Goal: Task Accomplishment & Management: Manage account settings

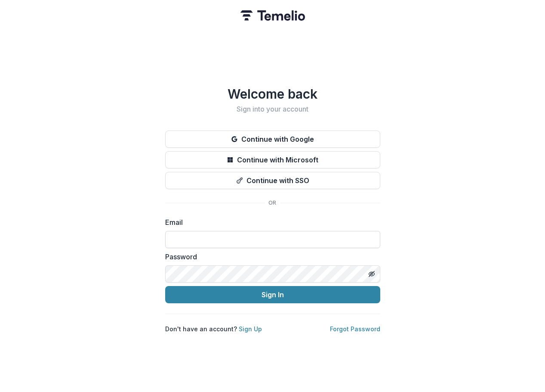
click at [207, 244] on input at bounding box center [272, 239] width 215 height 17
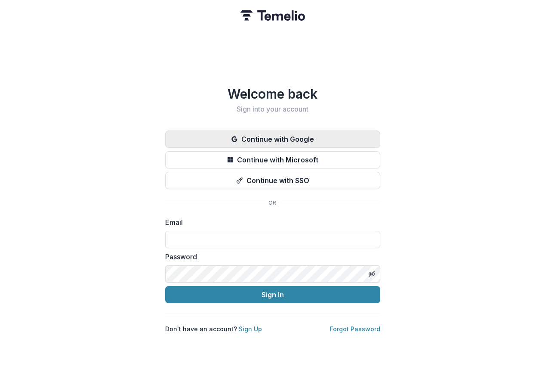
type input "**********"
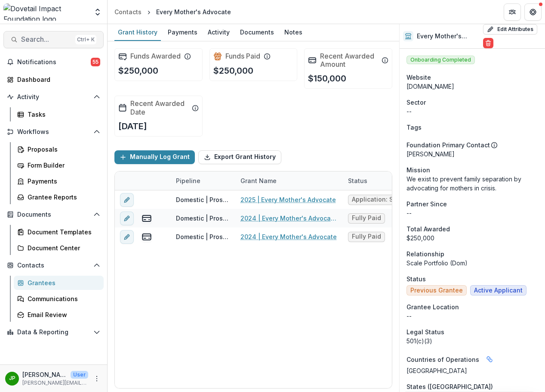
click at [52, 37] on span "Search..." at bounding box center [46, 39] width 51 height 8
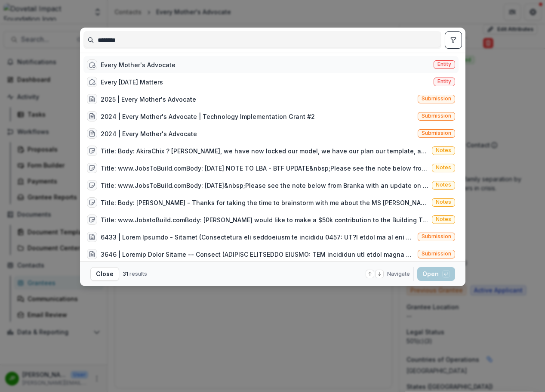
type input "********"
click at [155, 71] on div "Every Mother's Advocate Entity" at bounding box center [271, 64] width 375 height 17
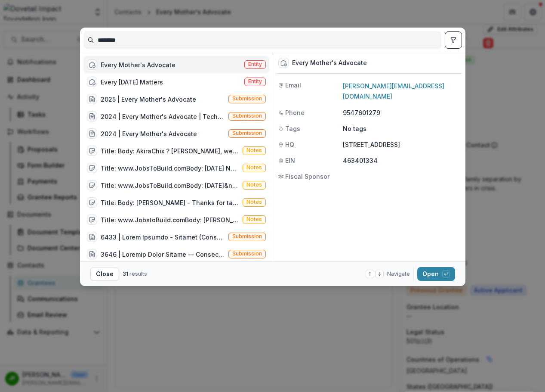
click at [157, 68] on div "Every Mother's Advocate" at bounding box center [138, 64] width 75 height 9
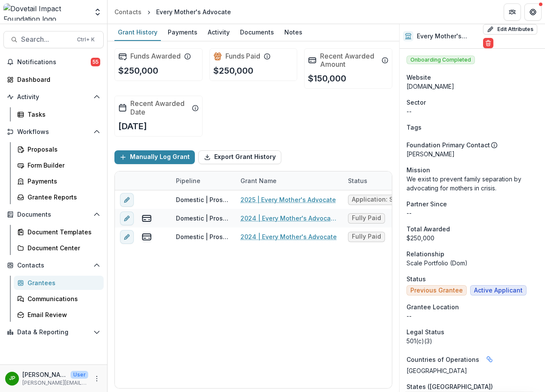
click at [157, 68] on div "Every Mother's Advocate" at bounding box center [139, 65] width 74 height 9
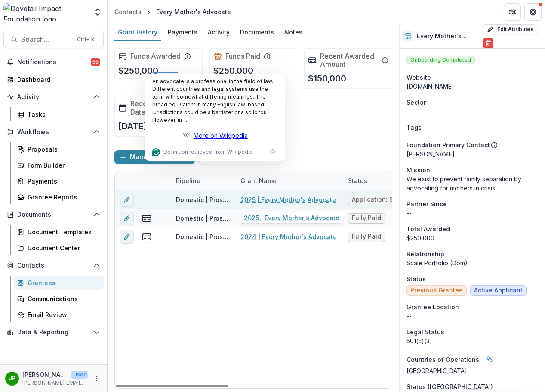
click at [284, 200] on link "2025 | Every Mother's Advocate" at bounding box center [289, 199] width 96 height 9
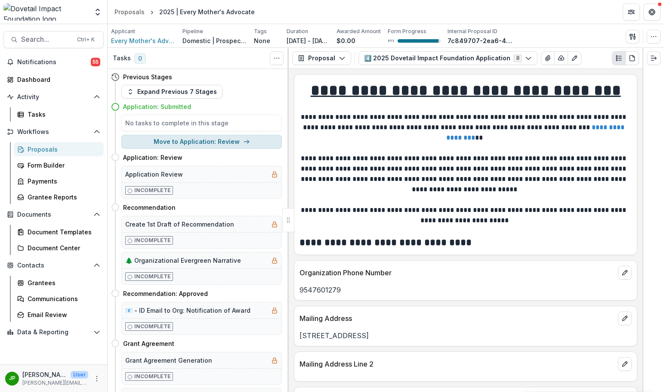
click at [215, 136] on button "Move to Application: Review" at bounding box center [201, 142] width 161 height 14
select select "**********"
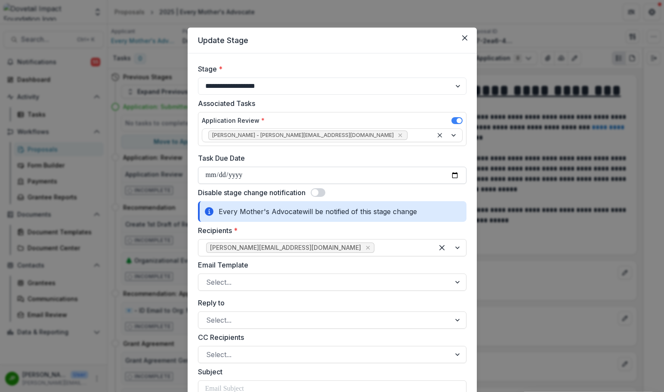
click at [212, 171] on input "Task Due Date" at bounding box center [332, 175] width 269 height 17
click at [460, 171] on input "Task Due Date" at bounding box center [332, 175] width 269 height 17
click at [453, 175] on input "Task Due Date" at bounding box center [332, 175] width 269 height 17
type input "**********"
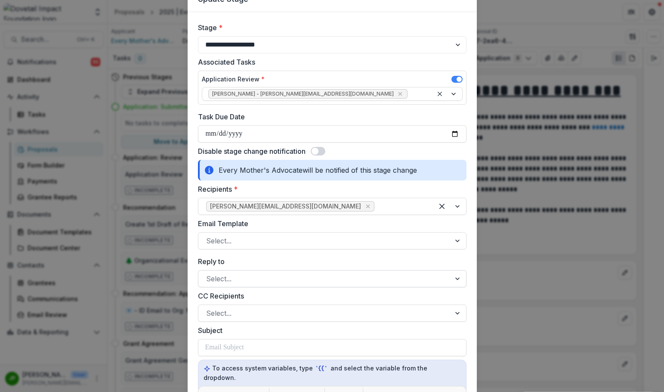
scroll to position [86, 0]
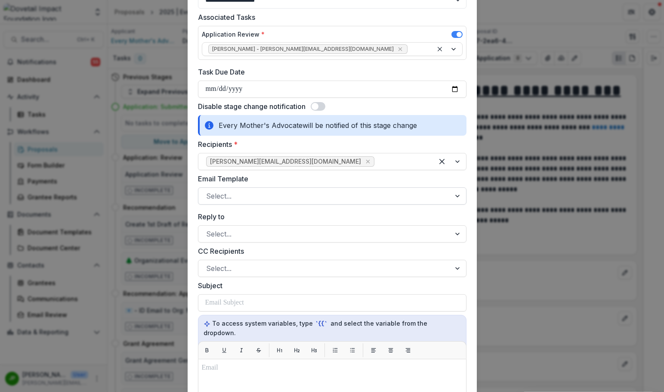
click at [245, 199] on div at bounding box center [324, 196] width 237 height 12
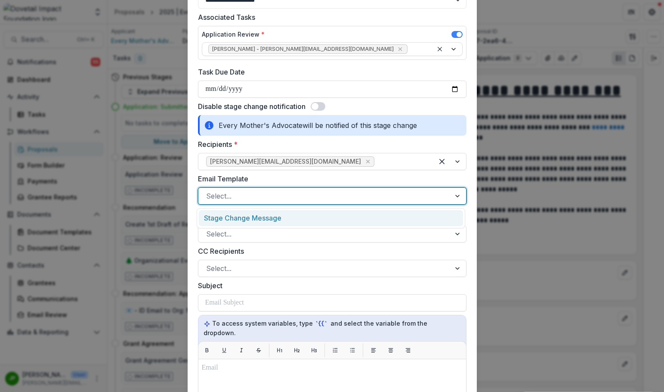
click at [247, 217] on div "Stage Change Message" at bounding box center [331, 218] width 264 height 16
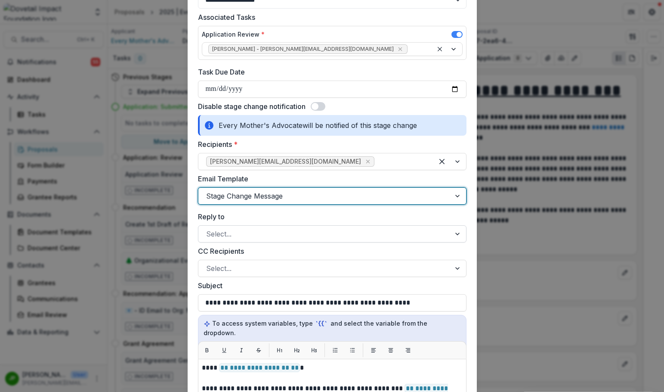
click at [253, 227] on div "Select..." at bounding box center [324, 234] width 252 height 14
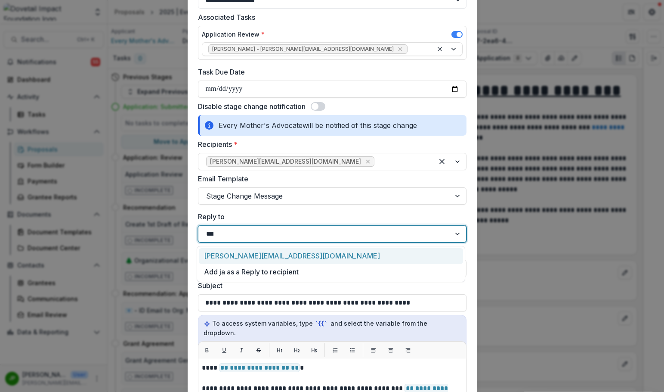
type input "*****"
click at [244, 262] on div "[PERSON_NAME][EMAIL_ADDRESS][DOMAIN_NAME]" at bounding box center [331, 256] width 264 height 16
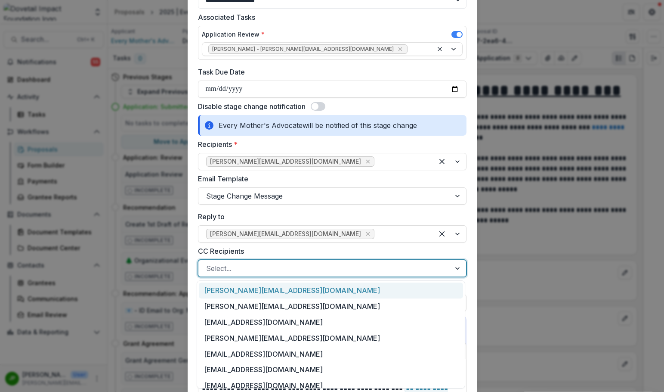
click at [245, 261] on div "Select..." at bounding box center [332, 268] width 269 height 17
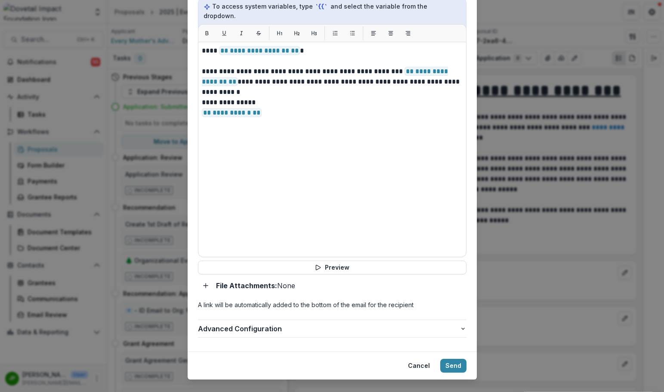
scroll to position [409, 0]
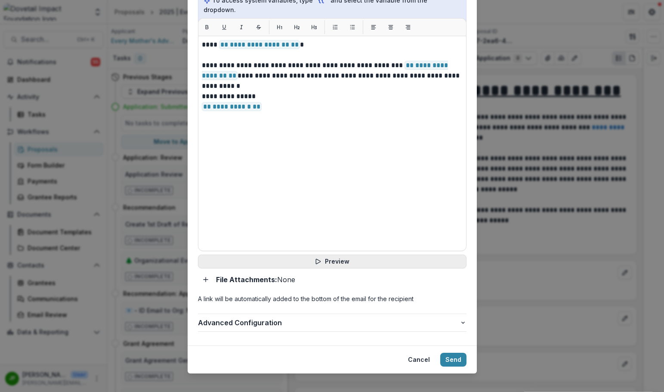
click at [344, 258] on button "Preview" at bounding box center [332, 261] width 269 height 14
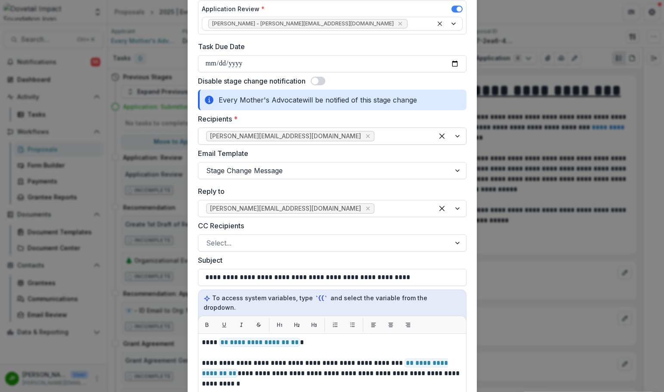
scroll to position [108, 0]
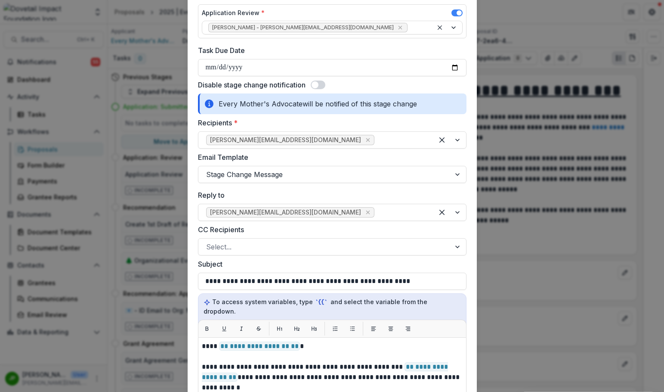
click at [324, 81] on span at bounding box center [318, 84] width 15 height 9
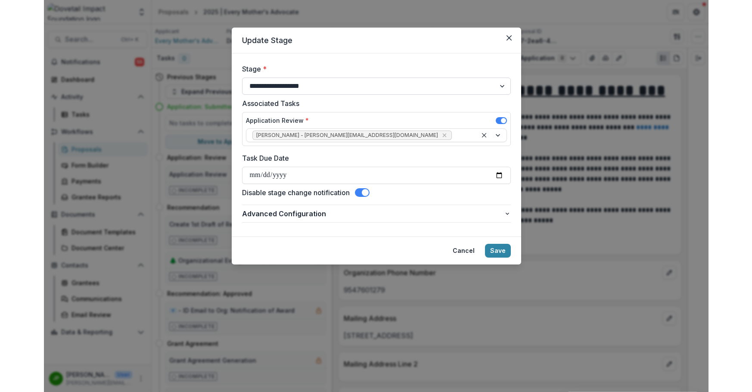
scroll to position [0, 0]
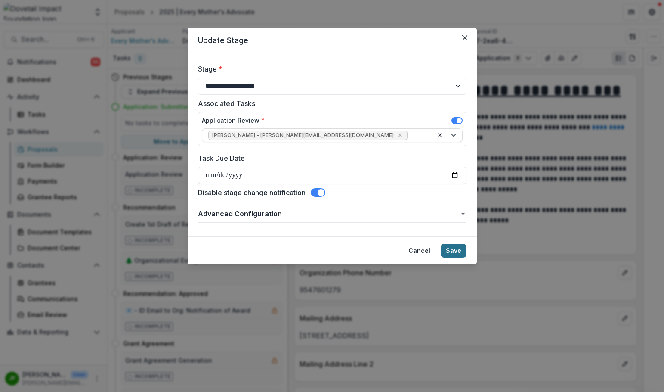
click at [459, 247] on button "Save" at bounding box center [454, 251] width 26 height 14
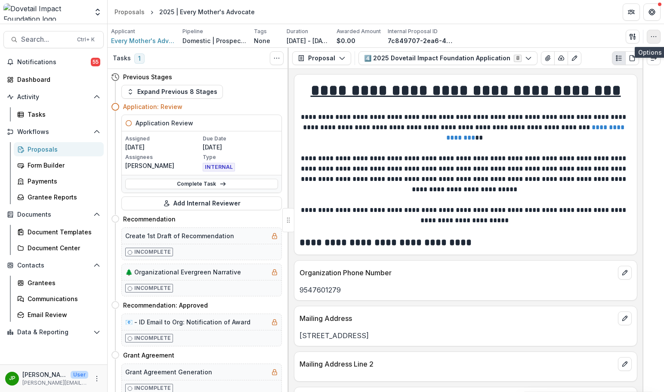
click at [545, 34] on icon "button" at bounding box center [653, 36] width 7 height 7
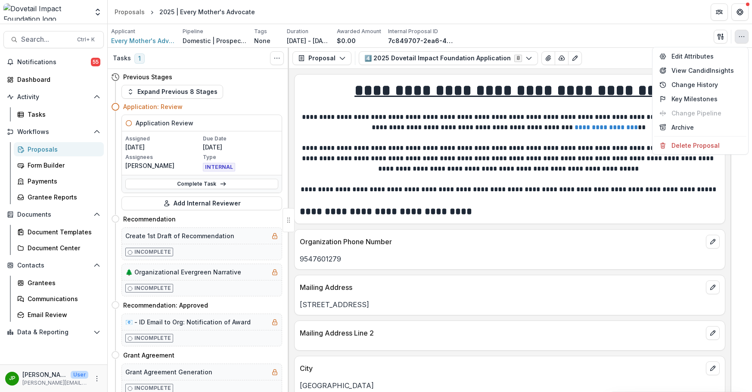
click at [545, 51] on div "Proposal Proposal Payments Reports Grant Agreements Board Summaries Bank Detail…" at bounding box center [509, 58] width 441 height 21
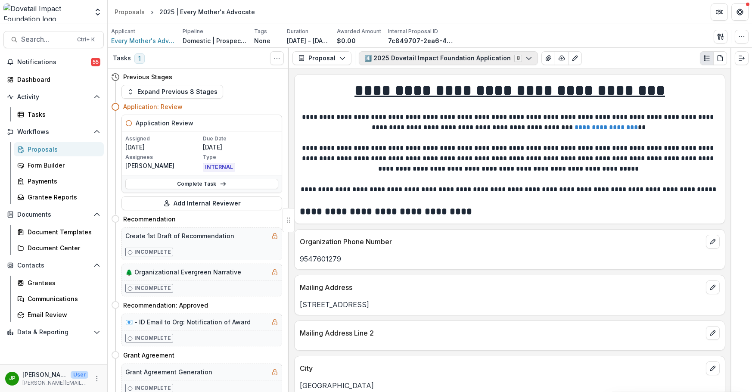
click at [525, 59] on icon "button" at bounding box center [528, 58] width 7 height 7
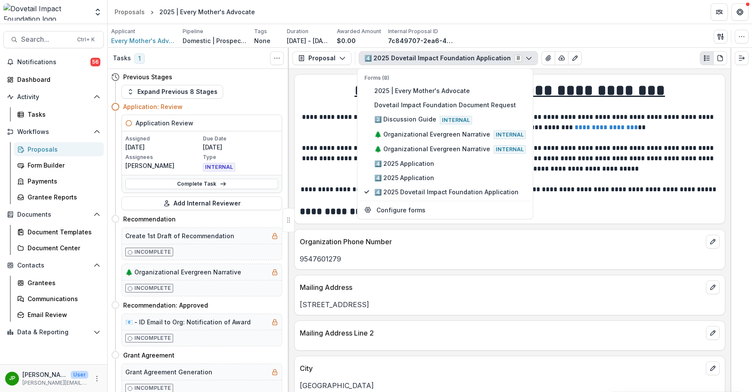
drag, startPoint x: 566, startPoint y: 56, endPoint x: 609, endPoint y: 57, distance: 42.6
click at [545, 57] on div "4️⃣ 2025 Dovetail Impact Foundation Application 8 Forms (8) 2025 | Every Mother…" at bounding box center [543, 58] width 368 height 14
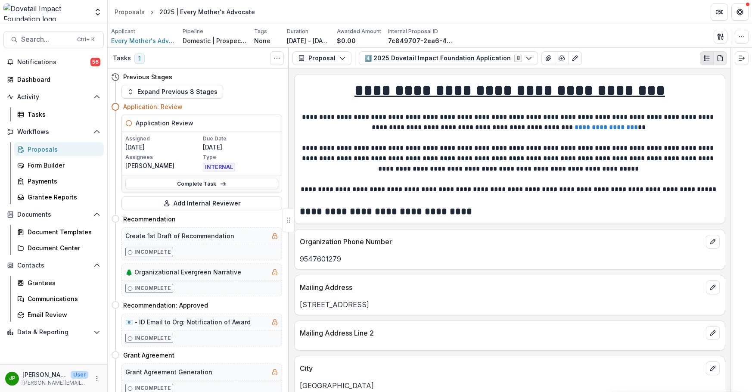
click at [545, 56] on icon "PDF view" at bounding box center [719, 58] width 7 height 7
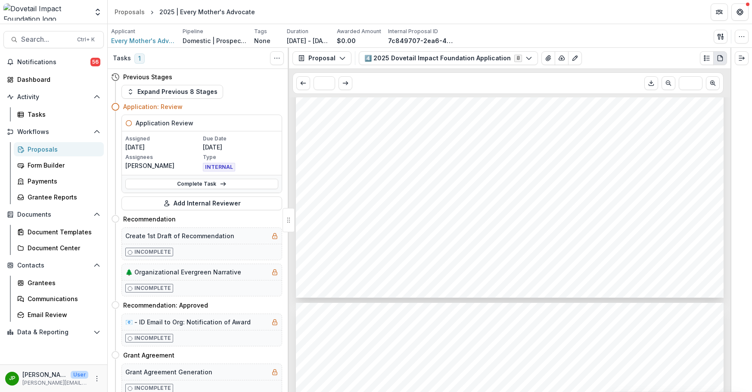
scroll to position [560, 0]
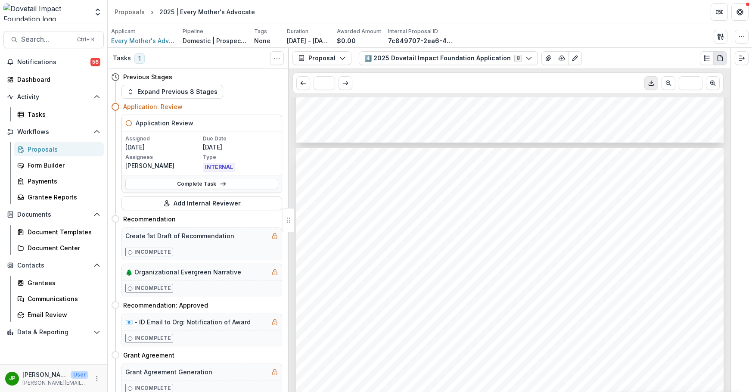
click at [545, 84] on icon "Download PDF" at bounding box center [650, 83] width 7 height 7
click at [545, 37] on circle "button" at bounding box center [739, 36] width 0 height 0
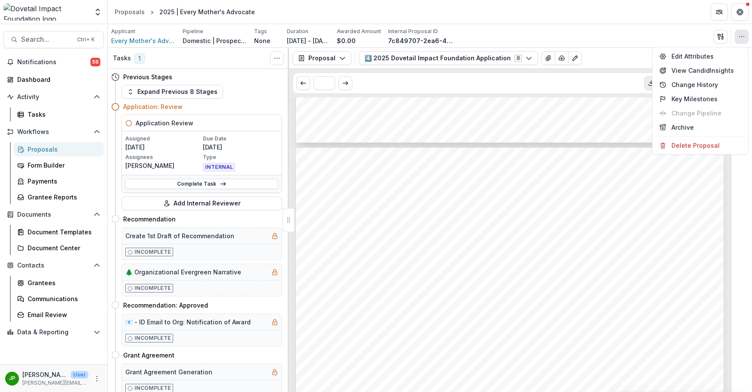
click at [545, 32] on div "Applicant Every Mother's Advocate Pipeline Domestic | Prospects Pipeline Tags N…" at bounding box center [429, 37] width 637 height 18
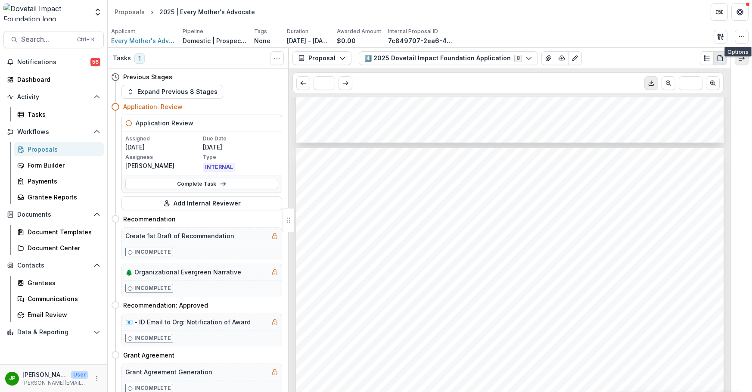
click at [545, 59] on icon "Expand right" at bounding box center [741, 58] width 7 height 7
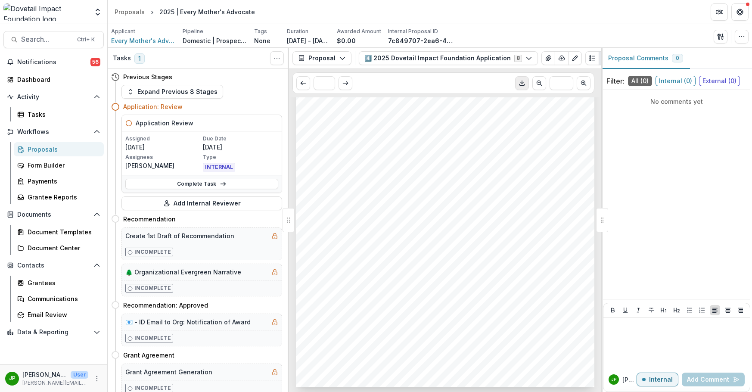
click at [545, 222] on div at bounding box center [602, 220] width 12 height 24
drag, startPoint x: 603, startPoint y: 220, endPoint x: 603, endPoint y: 214, distance: 5.6
click at [545, 220] on div at bounding box center [602, 220] width 12 height 24
click at [545, 42] on button "button" at bounding box center [741, 37] width 14 height 14
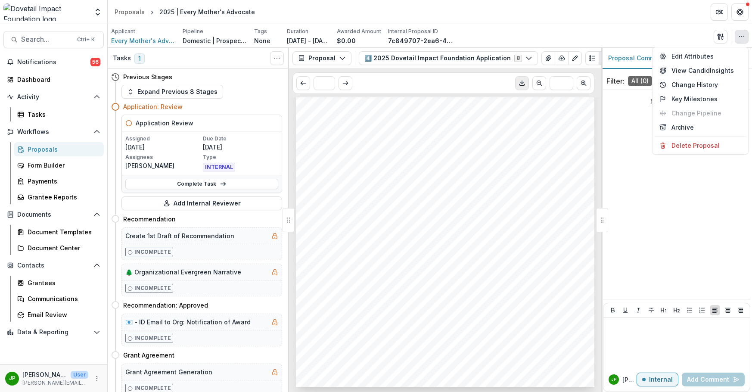
click at [545, 43] on div "Applicant Every Mother's Advocate Pipeline Domestic | Prospects Pipeline Tags N…" at bounding box center [429, 37] width 637 height 18
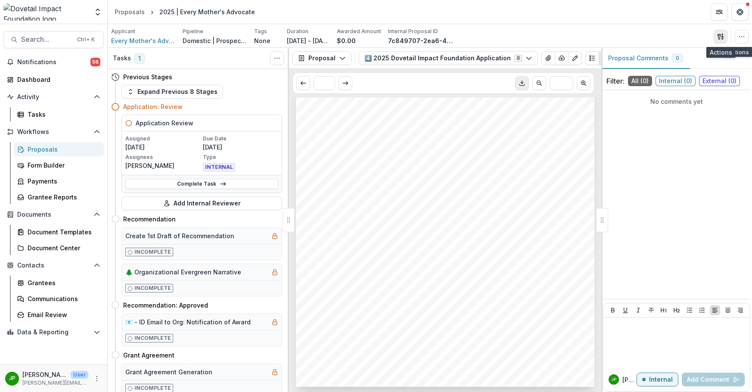
click at [545, 40] on icon "button" at bounding box center [720, 36] width 7 height 7
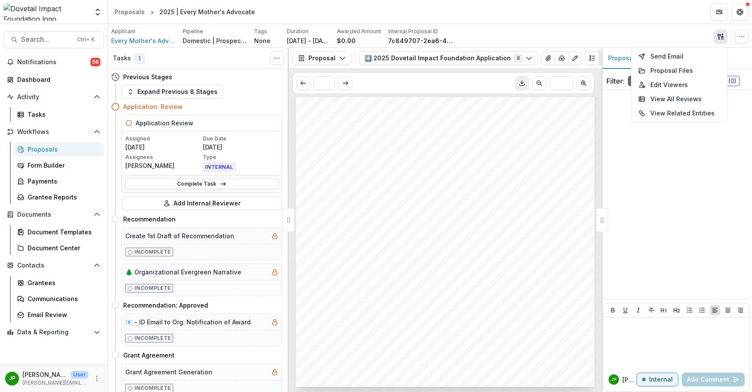
click at [545, 36] on div "Applicant Every Mother's Advocate Pipeline Domestic | Prospects Pipeline Tags N…" at bounding box center [429, 37] width 637 height 18
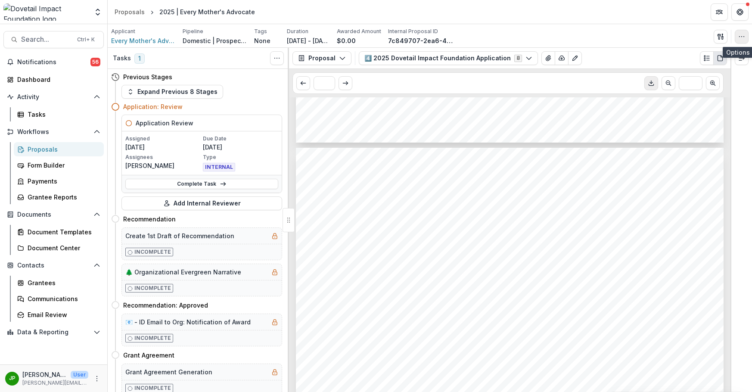
click at [545, 36] on icon "button" at bounding box center [741, 36] width 7 height 7
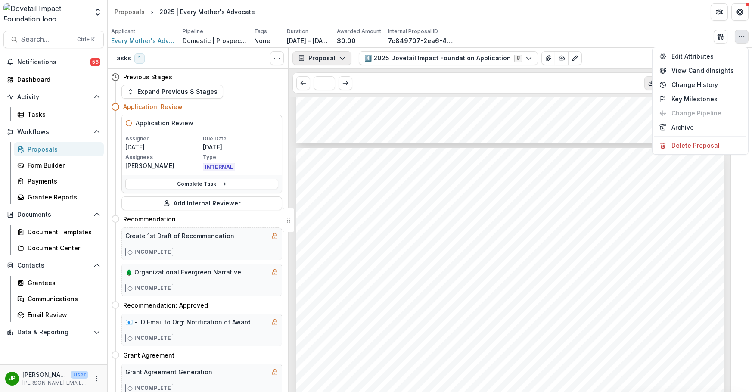
click at [336, 60] on button "Proposal" at bounding box center [321, 58] width 59 height 14
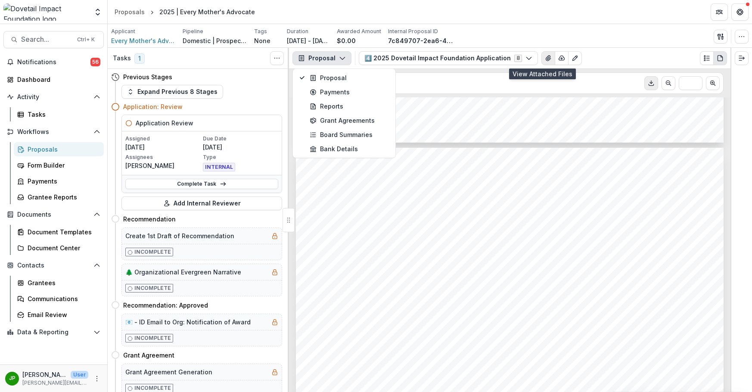
click at [545, 59] on icon "View Attached Files" at bounding box center [548, 58] width 7 height 7
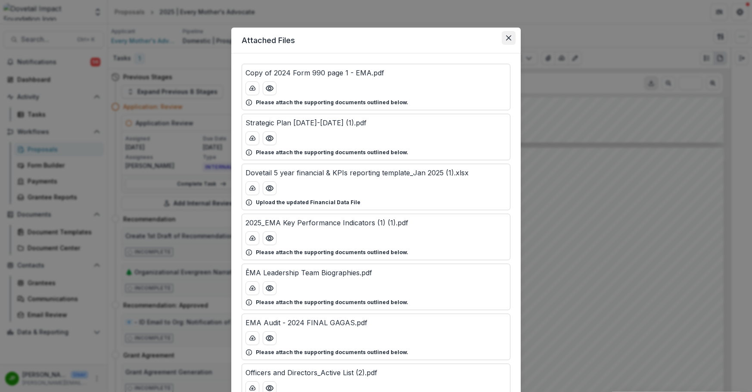
click at [503, 38] on button "Close" at bounding box center [508, 38] width 14 height 14
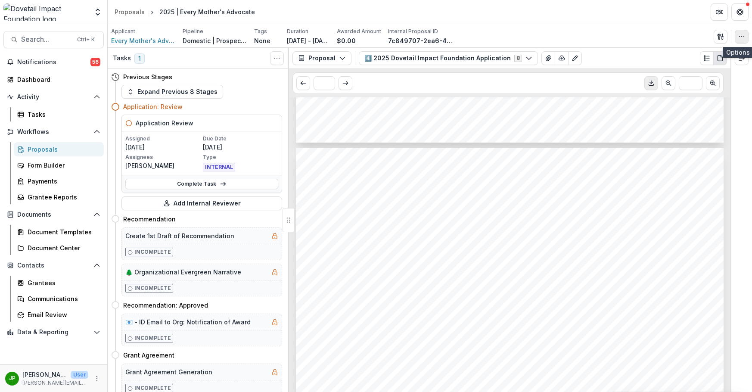
click at [545, 41] on button "button" at bounding box center [741, 37] width 14 height 14
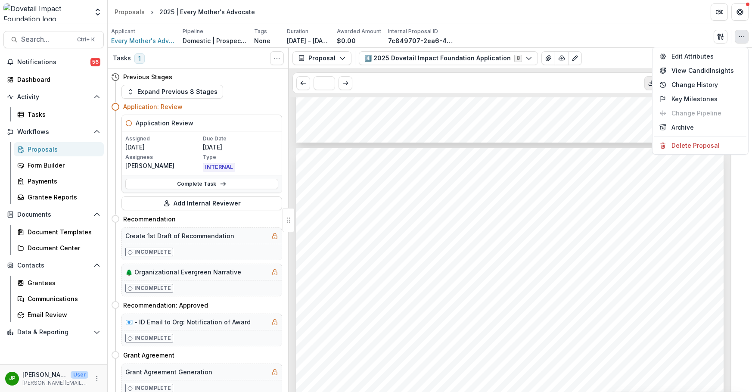
click at [545, 35] on div "Applicant Every Mother's Advocate Pipeline Domestic | Prospects Pipeline Tags N…" at bounding box center [429, 37] width 637 height 18
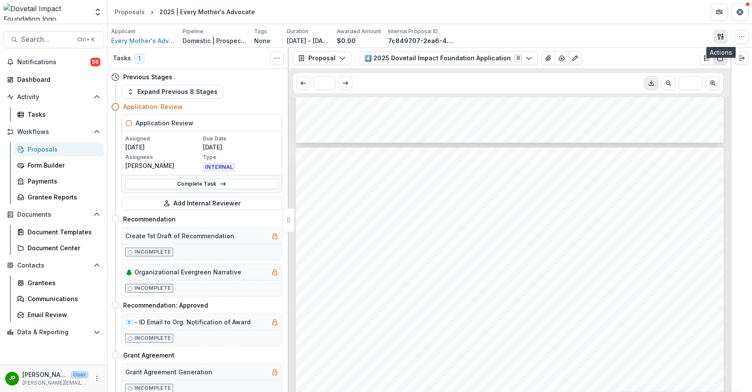
click at [545, 32] on button "button" at bounding box center [720, 37] width 14 height 14
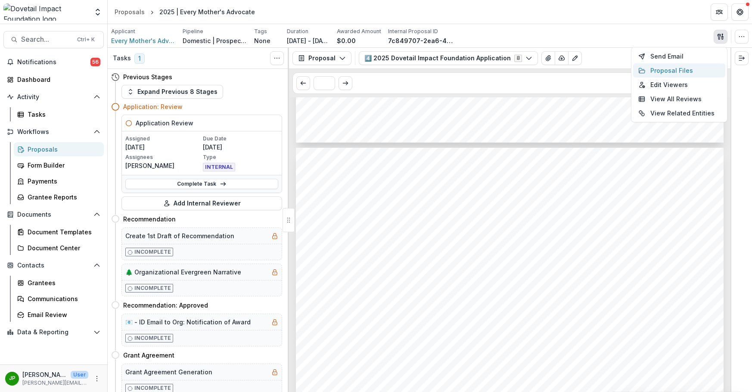
click at [545, 71] on button "Proposal Files" at bounding box center [679, 70] width 92 height 14
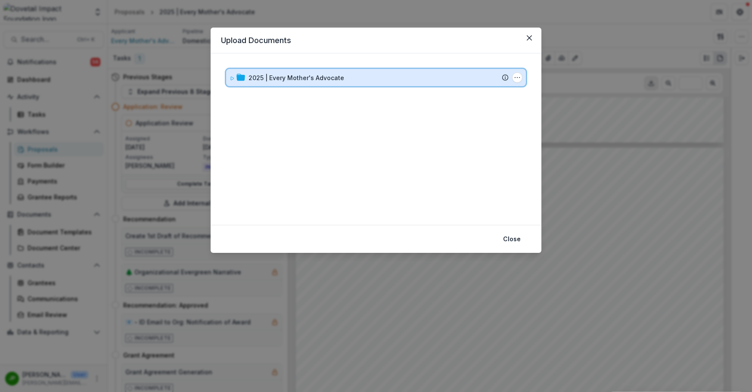
click at [232, 77] on icon at bounding box center [231, 78] width 5 height 5
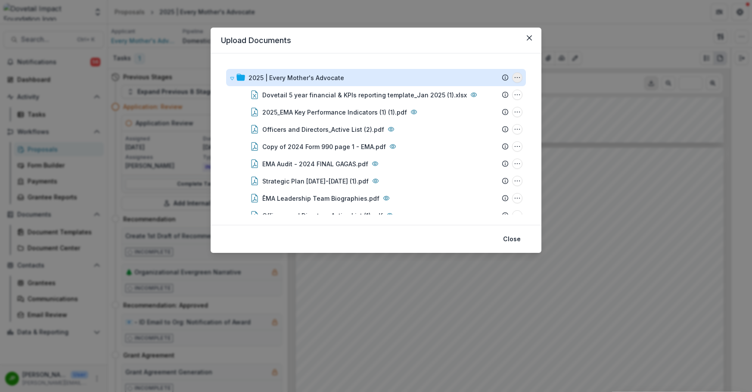
click at [517, 77] on circle "2025 | Every Mother's Advocate Options" at bounding box center [517, 77] width 0 height 0
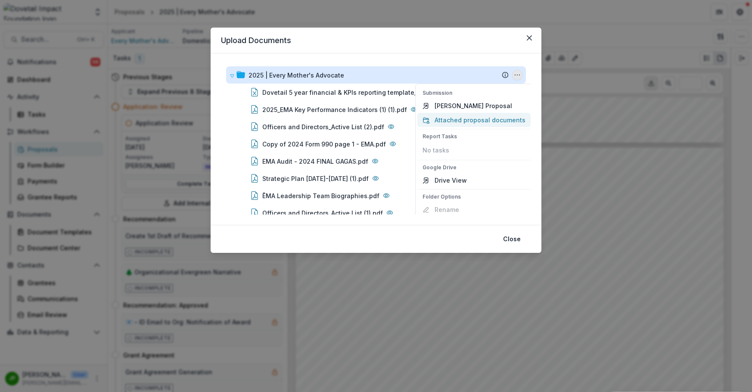
click at [503, 120] on button "Attached proposal documents" at bounding box center [473, 120] width 113 height 14
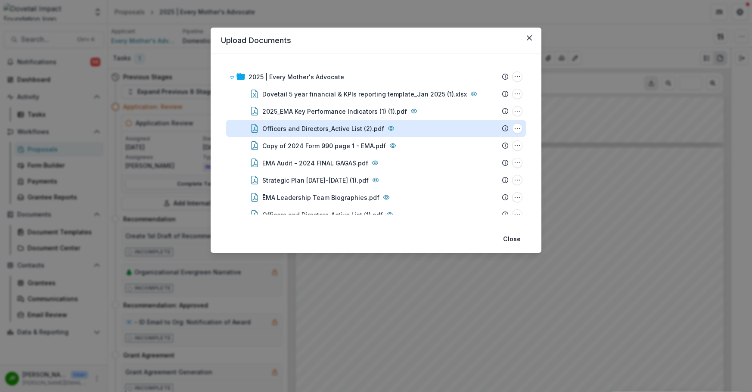
scroll to position [0, 0]
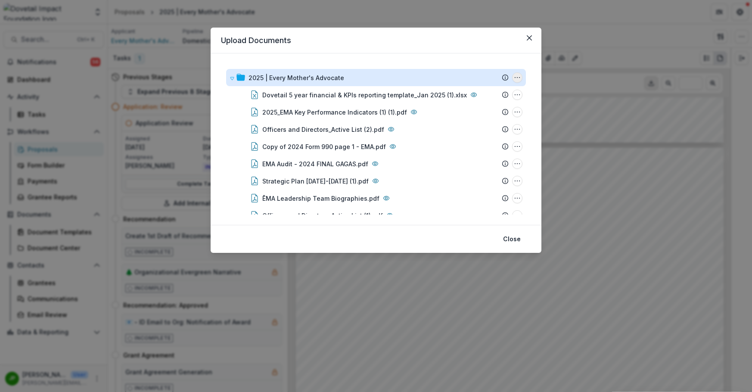
click at [517, 78] on icon "2025 | Every Mother's Advocate Options" at bounding box center [517, 77] width 7 height 7
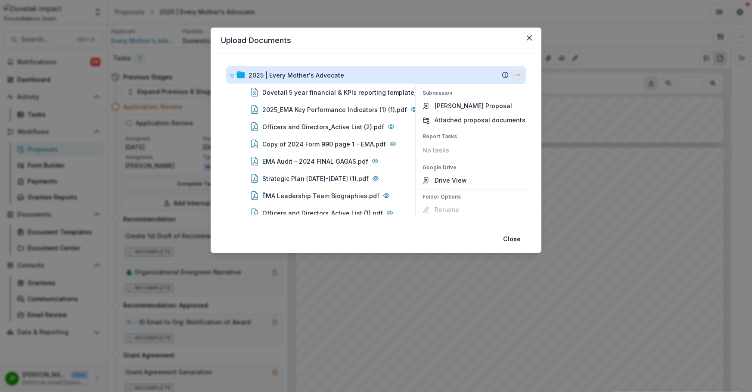
scroll to position [22, 0]
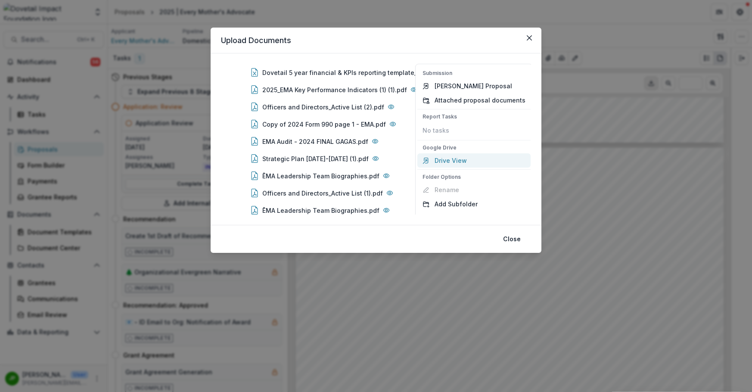
click at [461, 161] on link "Drive View" at bounding box center [473, 160] width 113 height 14
